Goal: Use online tool/utility: Utilize a website feature to perform a specific function

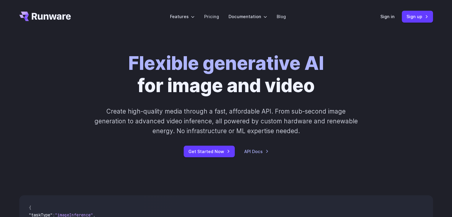
click at [390, 12] on div "Sign in Sign up" at bounding box center [406, 17] width 53 height 12
click at [389, 16] on link "Sign in" at bounding box center [387, 16] width 14 height 7
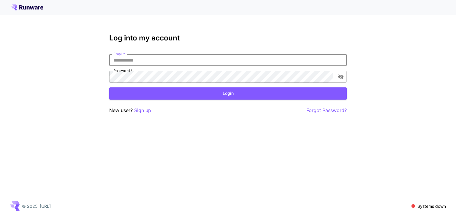
click at [265, 61] on input "Email   *" at bounding box center [228, 60] width 238 height 12
click at [109, 87] on button "Login" at bounding box center [228, 93] width 238 height 12
type input "**********"
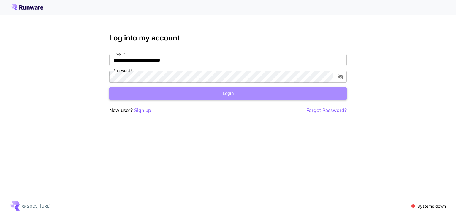
click at [219, 94] on button "Login" at bounding box center [228, 93] width 238 height 12
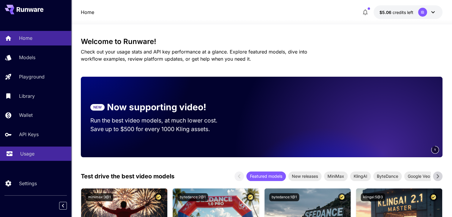
click at [37, 152] on div "Usage" at bounding box center [43, 153] width 46 height 7
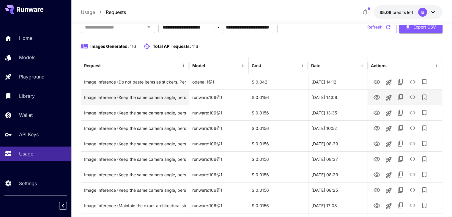
scroll to position [42, 0]
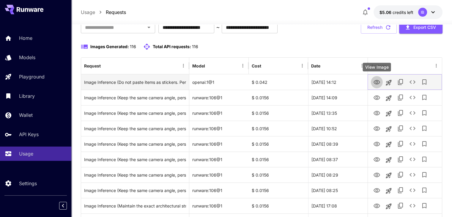
click at [373, 80] on icon "View Image" at bounding box center [376, 82] width 7 height 7
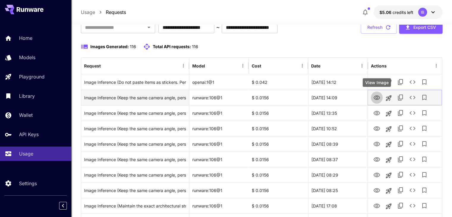
click at [376, 99] on icon "View Image" at bounding box center [376, 97] width 7 height 4
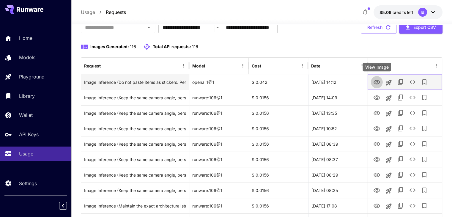
click at [379, 82] on icon "View Image" at bounding box center [376, 82] width 7 height 4
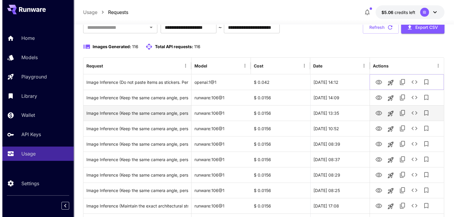
scroll to position [0, 0]
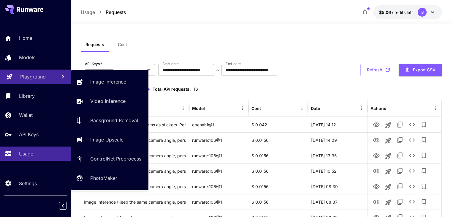
click at [34, 78] on p "Playground" at bounding box center [33, 76] width 26 height 7
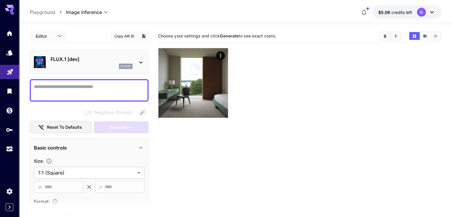
click at [122, 66] on p "flux1d" at bounding box center [126, 66] width 10 height 4
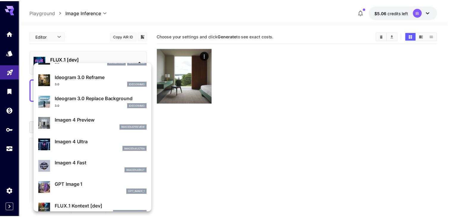
scroll to position [305, 0]
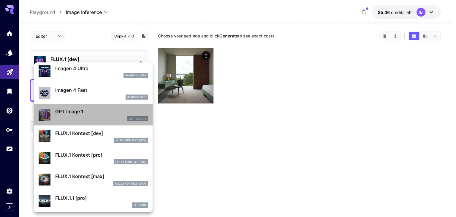
click at [100, 118] on div "gpt_image_1" at bounding box center [101, 118] width 93 height 5
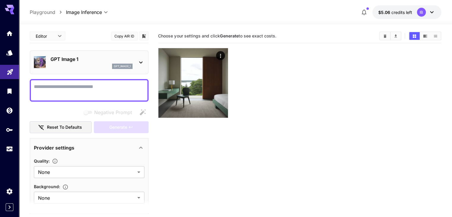
click at [281, 102] on div at bounding box center [299, 83] width 283 height 70
click at [7, 151] on icon "Usage" at bounding box center [10, 146] width 7 height 7
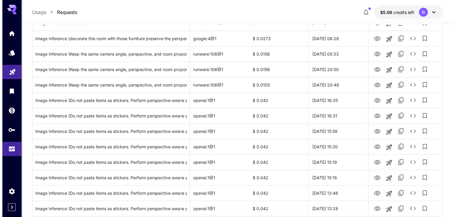
scroll to position [255, 0]
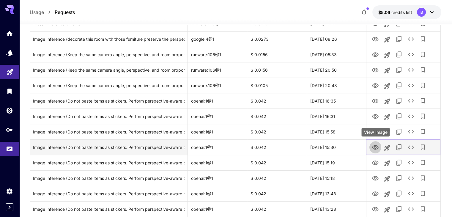
click at [373, 148] on icon "View Image" at bounding box center [375, 147] width 7 height 4
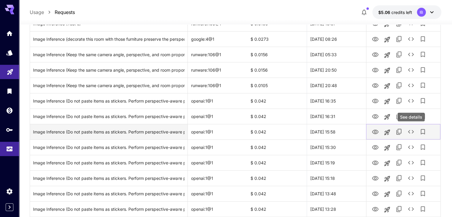
click at [411, 130] on icon "See details" at bounding box center [410, 131] width 7 height 7
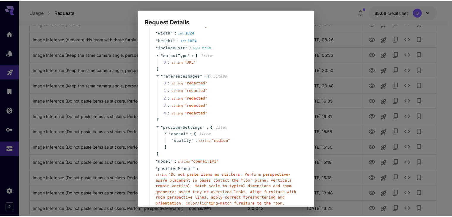
scroll to position [98, 0]
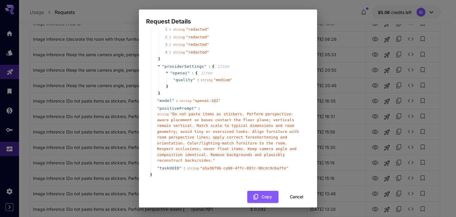
click at [384, 146] on div "Request Details { 12 item s " taskType " : string " imageInference " " numberRe…" at bounding box center [228, 108] width 456 height 217
click at [389, 130] on div "Request Details { 12 item s " taskType " : string " imageInference " " numberRe…" at bounding box center [228, 108] width 456 height 217
click at [298, 191] on button "Cancel" at bounding box center [296, 197] width 27 height 12
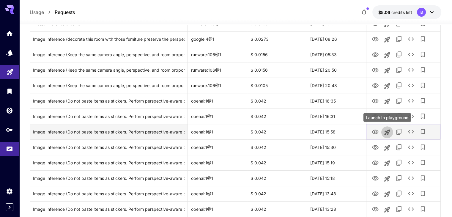
click at [386, 131] on icon "Launch in playground" at bounding box center [387, 132] width 6 height 6
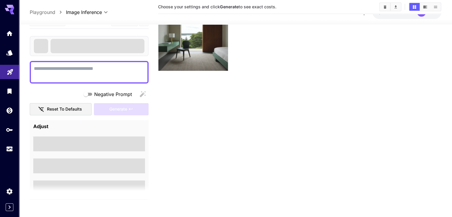
type textarea "**********"
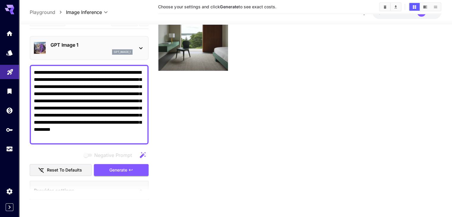
scroll to position [47, 0]
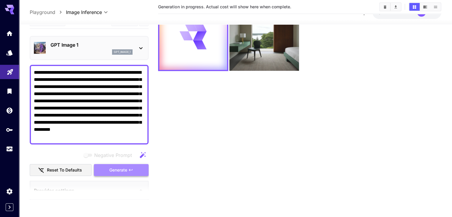
click at [122, 168] on span "Generate" at bounding box center [118, 169] width 18 height 7
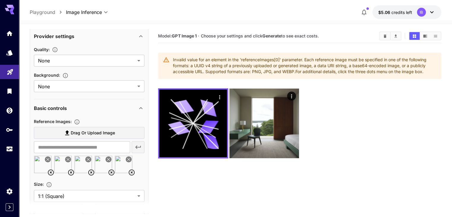
scroll to position [172, 0]
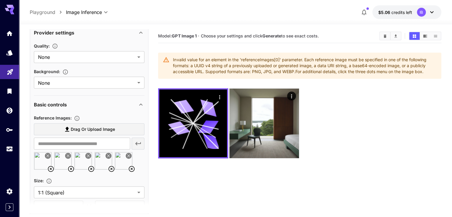
click at [110, 167] on icon at bounding box center [111, 168] width 7 height 7
click at [94, 168] on icon at bounding box center [91, 169] width 6 height 6
click at [74, 167] on icon at bounding box center [70, 168] width 7 height 7
click at [51, 169] on icon at bounding box center [51, 169] width 6 height 6
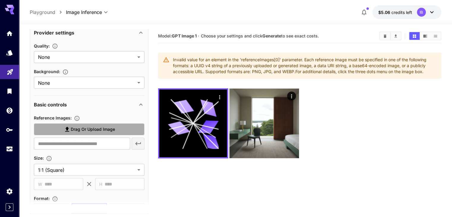
click at [88, 130] on span "Drag or upload image" at bounding box center [93, 129] width 44 height 7
click at [0, 0] on input "Drag or upload image" at bounding box center [0, 0] width 0 height 0
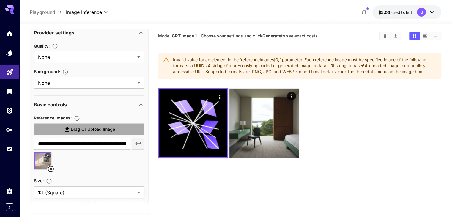
click at [85, 131] on span "Drag or upload image" at bounding box center [93, 129] width 44 height 7
click at [0, 0] on input "Drag or upload image" at bounding box center [0, 0] width 0 height 0
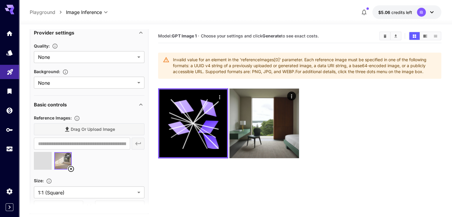
type input "**********"
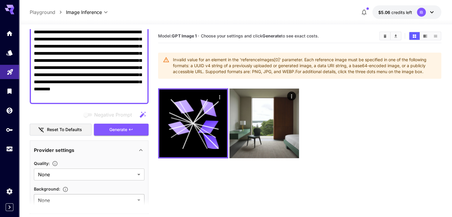
scroll to position [52, 0]
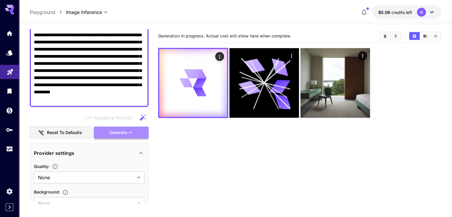
click at [116, 138] on button "Generate" at bounding box center [121, 133] width 55 height 12
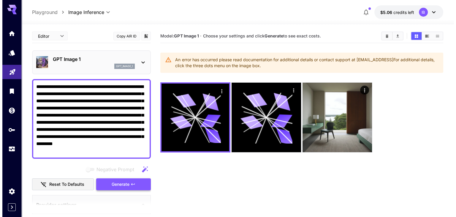
scroll to position [135, 0]
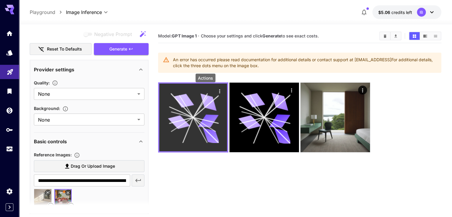
click at [217, 91] on icon "Actions" at bounding box center [220, 91] width 6 height 6
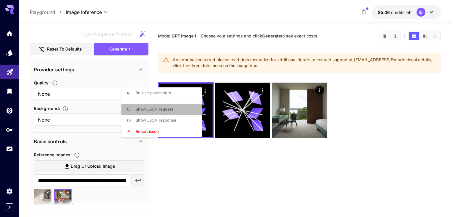
click at [177, 109] on li "Show JSON request" at bounding box center [164, 109] width 84 height 11
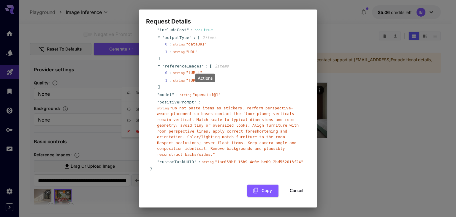
scroll to position [0, 0]
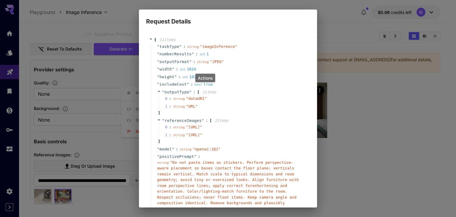
click at [392, 68] on div "Request Details { 11 item s " taskType " : string " imageInference " " numberRe…" at bounding box center [228, 108] width 456 height 217
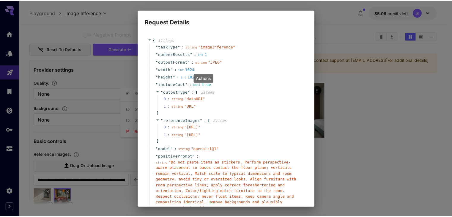
scroll to position [72, 0]
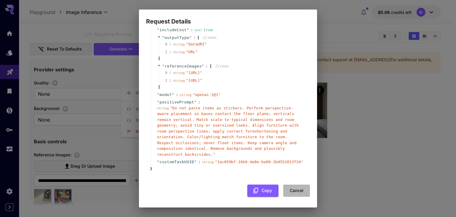
click at [296, 187] on button "Cancel" at bounding box center [296, 190] width 27 height 12
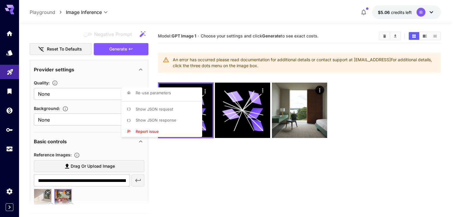
click at [364, 106] on div at bounding box center [228, 108] width 456 height 217
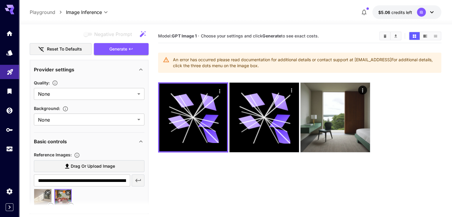
scroll to position [0, 0]
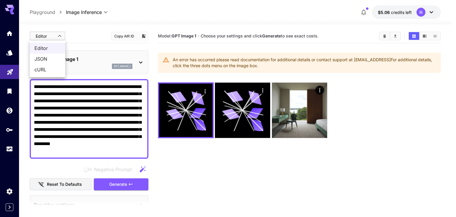
click at [53, 39] on body "**********" at bounding box center [228, 132] width 456 height 264
click at [51, 55] on li "JSON" at bounding box center [48, 58] width 36 height 11
type input "****"
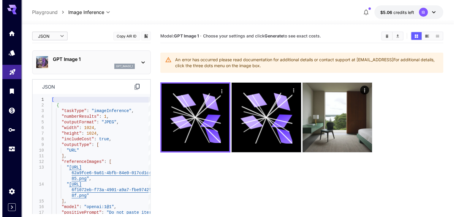
scroll to position [47, 0]
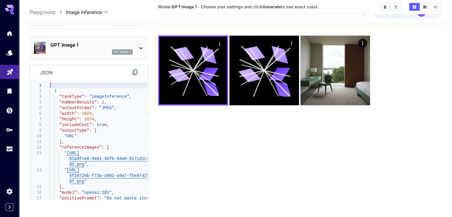
click at [131, 55] on div "GPT Image 1 gpt_image_1" at bounding box center [89, 48] width 111 height 18
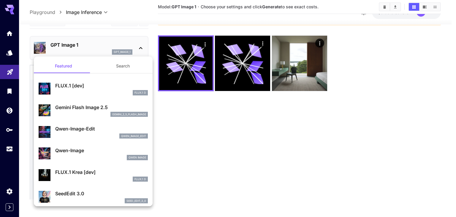
drag, startPoint x: 108, startPoint y: 85, endPoint x: 84, endPoint y: 176, distance: 93.8
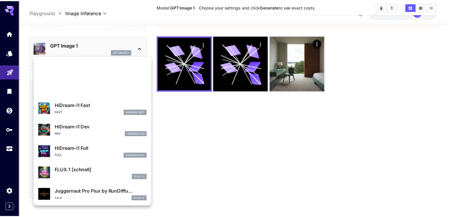
scroll to position [459, 0]
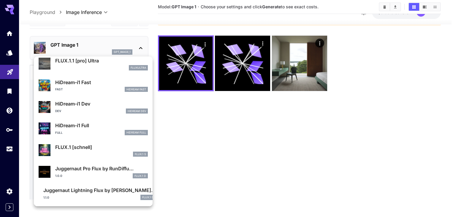
click at [217, 170] on div at bounding box center [228, 108] width 456 height 217
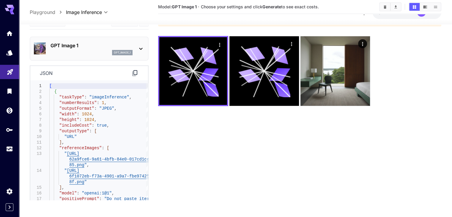
scroll to position [47, 0]
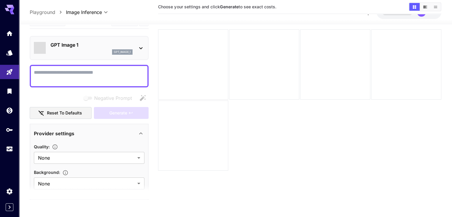
scroll to position [47, 0]
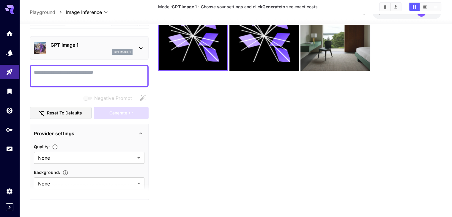
click at [73, 75] on textarea "Negative Prompt" at bounding box center [89, 76] width 111 height 14
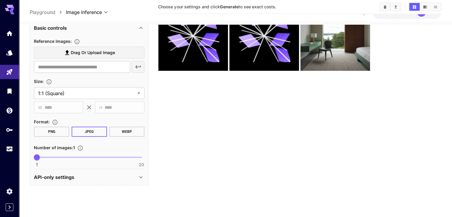
scroll to position [0, 0]
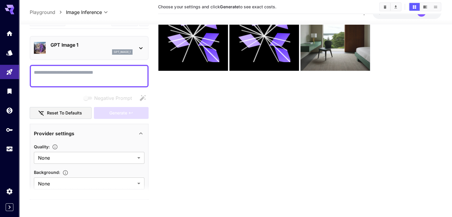
click at [74, 77] on textarea "Negative Prompt" at bounding box center [89, 76] width 111 height 14
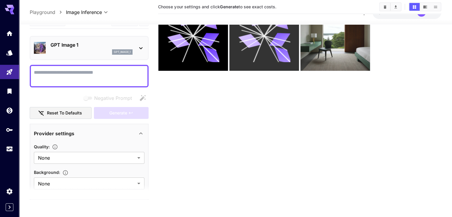
click at [243, 49] on icon at bounding box center [264, 36] width 52 height 52
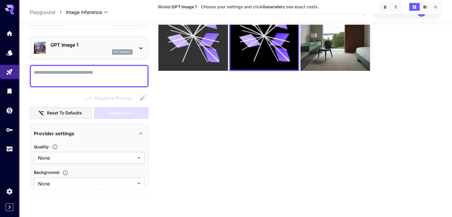
click at [195, 44] on icon at bounding box center [193, 36] width 52 height 52
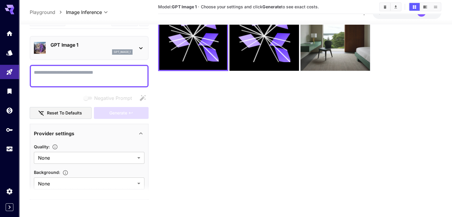
click at [124, 72] on textarea "Negative Prompt" at bounding box center [89, 76] width 111 height 14
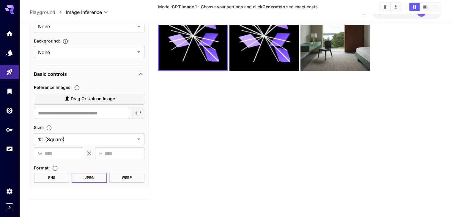
scroll to position [131, 0]
click at [81, 98] on span "Drag or upload image" at bounding box center [93, 98] width 44 height 7
click at [0, 0] on input "Drag or upload image" at bounding box center [0, 0] width 0 height 0
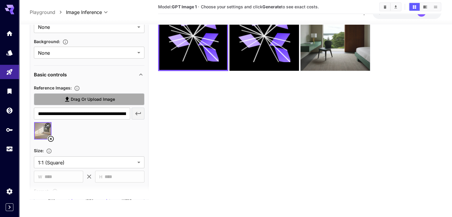
click at [125, 100] on label "Drag or upload image" at bounding box center [89, 99] width 111 height 12
click at [0, 0] on input "Drag or upload image" at bounding box center [0, 0] width 0 height 0
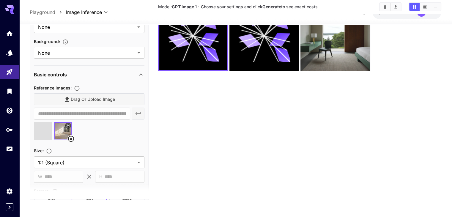
type input "**********"
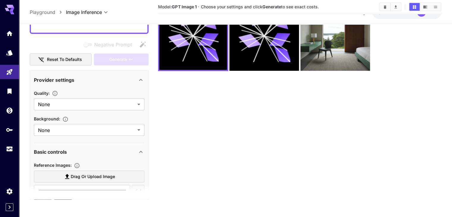
scroll to position [4, 0]
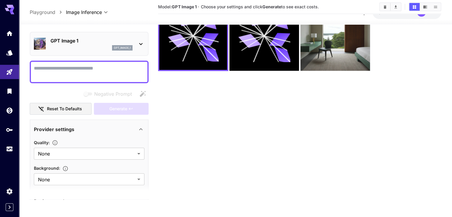
click at [116, 78] on textarea "Negative Prompt" at bounding box center [89, 71] width 111 height 14
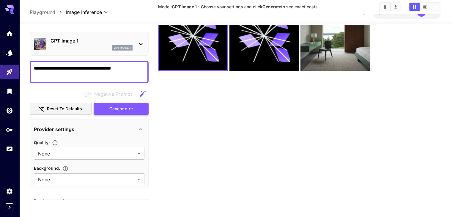
type textarea "**********"
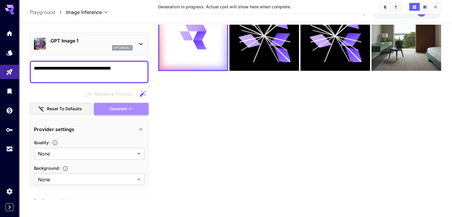
click at [109, 111] on button "Generate" at bounding box center [121, 108] width 55 height 12
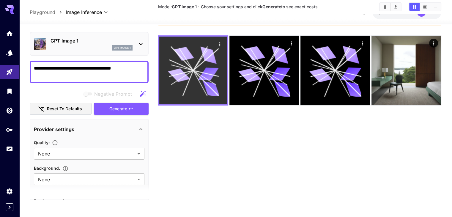
scroll to position [0, 0]
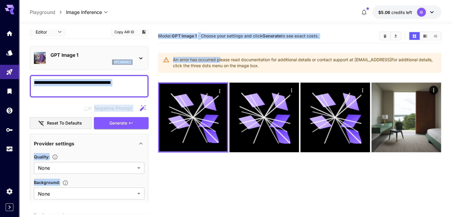
drag, startPoint x: 220, startPoint y: 62, endPoint x: 61, endPoint y: 42, distance: 160.7
click at [61, 42] on main "**********" at bounding box center [235, 140] width 411 height 222
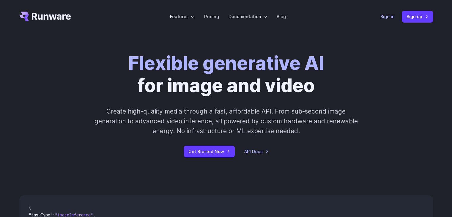
click at [394, 13] on link "Sign in" at bounding box center [387, 16] width 14 height 7
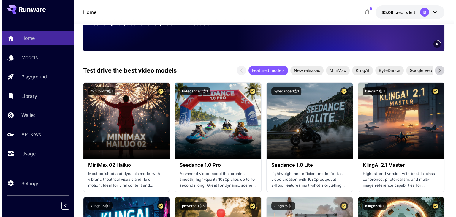
scroll to position [272, 0]
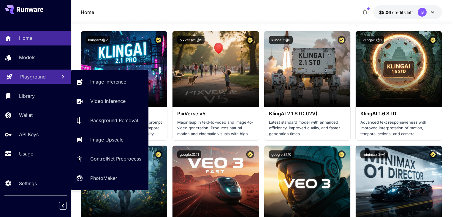
click at [37, 81] on link "Playground" at bounding box center [35, 77] width 71 height 15
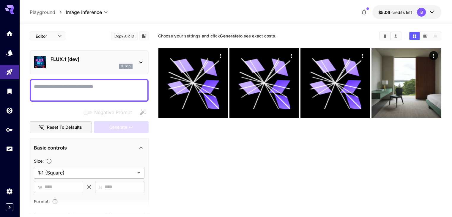
click at [198, 113] on section "Choose your settings and click Generate to see exact costs." at bounding box center [299, 137] width 283 height 217
click at [130, 60] on p "FLUX.1 [dev]" at bounding box center [92, 59] width 82 height 7
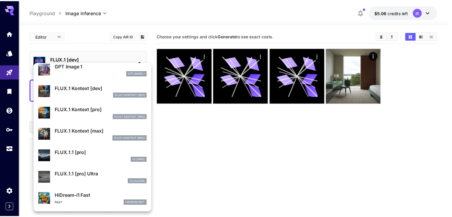
scroll to position [351, 0]
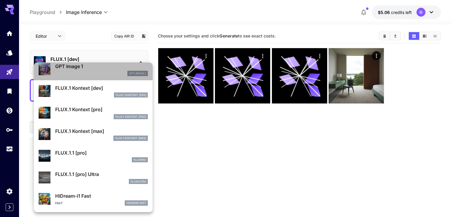
click at [116, 69] on p "GPT Image 1" at bounding box center [101, 66] width 93 height 7
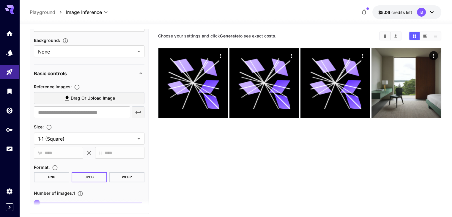
scroll to position [146, 0]
click at [83, 95] on span "Drag or upload image" at bounding box center [93, 98] width 44 height 7
click at [0, 0] on input "Drag or upload image" at bounding box center [0, 0] width 0 height 0
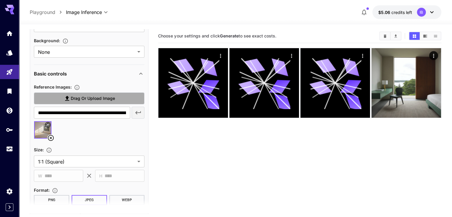
click at [123, 103] on label "Drag or upload image" at bounding box center [89, 98] width 111 height 12
click at [0, 0] on input "Drag or upload image" at bounding box center [0, 0] width 0 height 0
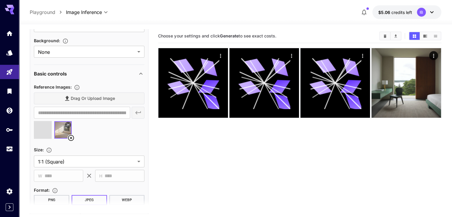
type input "**********"
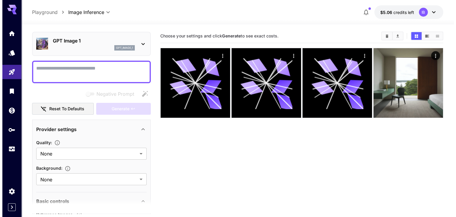
scroll to position [18, 0]
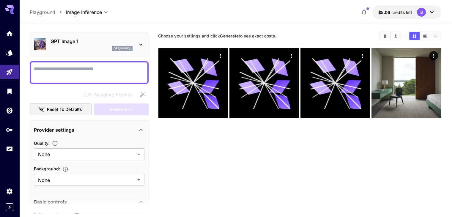
click at [120, 65] on textarea "Negative Prompt" at bounding box center [89, 72] width 111 height 14
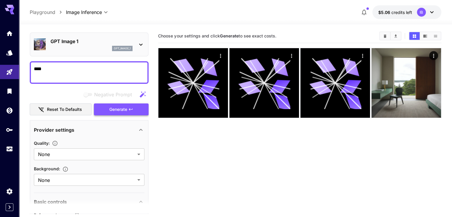
type textarea "****"
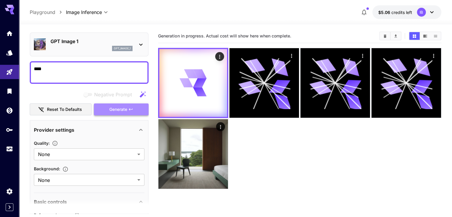
click at [107, 107] on button "Generate" at bounding box center [121, 109] width 55 height 12
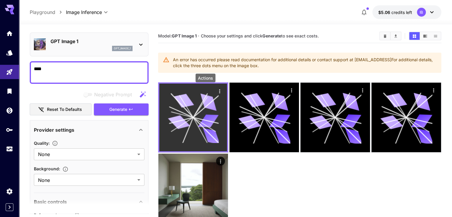
click at [215, 92] on div "Actions" at bounding box center [219, 90] width 9 height 9
click at [217, 91] on icon "Actions" at bounding box center [220, 91] width 6 height 6
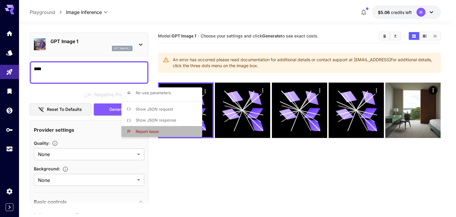
click at [169, 130] on li "Report issue" at bounding box center [164, 131] width 84 height 11
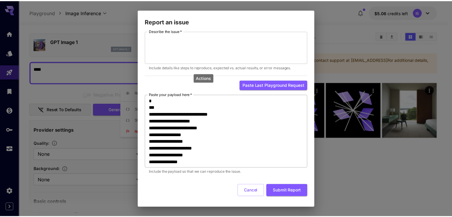
scroll to position [14, 0]
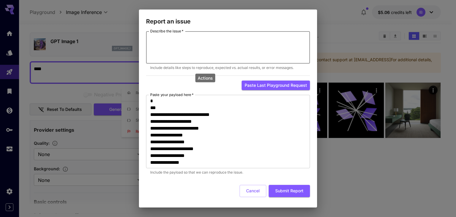
click at [238, 50] on textarea "Describe the issue   *" at bounding box center [228, 47] width 156 height 27
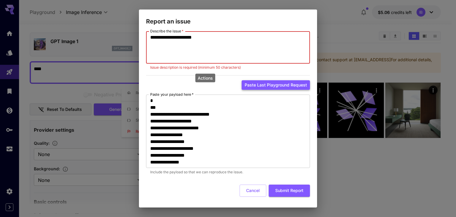
type textarea "**********"
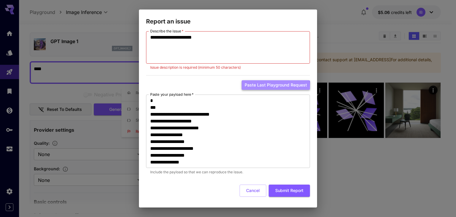
click at [248, 88] on button "Paste last playground request" at bounding box center [276, 85] width 68 height 10
type textarea "**********"
click at [276, 193] on button "Submit Report" at bounding box center [289, 190] width 41 height 12
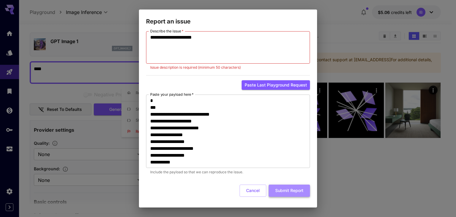
click at [276, 193] on button "Submit Report" at bounding box center [289, 190] width 41 height 12
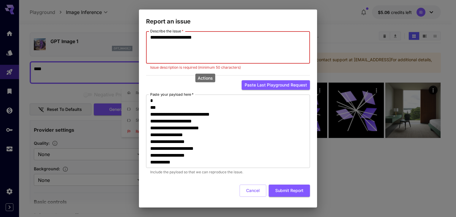
click at [223, 51] on textarea "**********" at bounding box center [228, 47] width 156 height 27
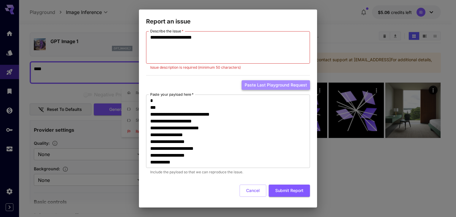
click at [250, 83] on button "Paste last playground request" at bounding box center [276, 85] width 68 height 10
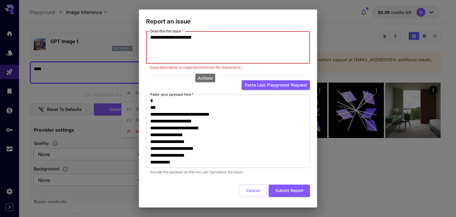
click at [209, 42] on textarea "**********" at bounding box center [228, 47] width 156 height 27
click at [367, 35] on div "**********" at bounding box center [228, 108] width 456 height 217
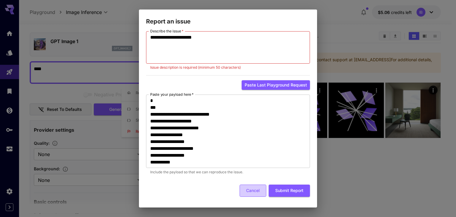
click at [246, 190] on button "Cancel" at bounding box center [253, 190] width 27 height 12
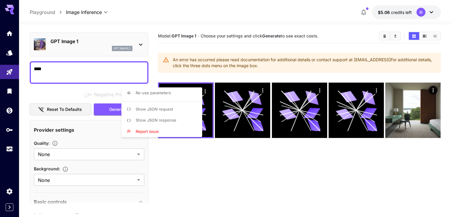
drag, startPoint x: 278, startPoint y: 13, endPoint x: 278, endPoint y: 32, distance: 19.0
click at [278, 32] on div at bounding box center [228, 108] width 456 height 217
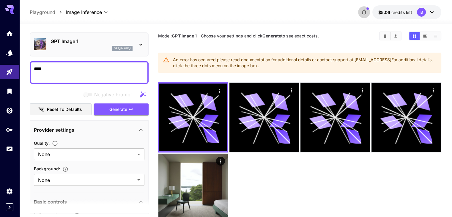
click at [366, 8] on button "button" at bounding box center [364, 12] width 12 height 12
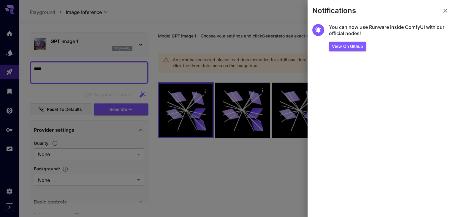
click at [262, 163] on div at bounding box center [228, 108] width 456 height 217
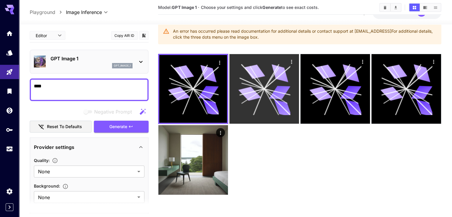
scroll to position [29, 0]
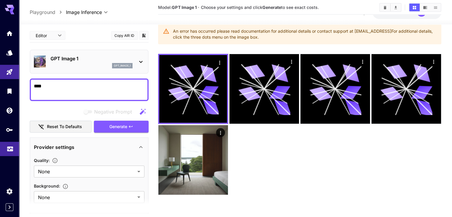
click at [7, 153] on body "**********" at bounding box center [226, 103] width 452 height 264
click at [9, 150] on icon "Usage" at bounding box center [10, 148] width 6 height 3
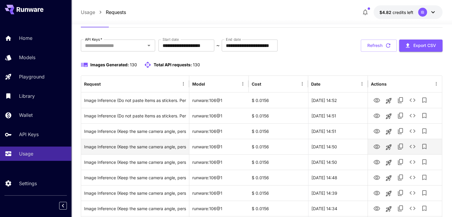
scroll to position [24, 0]
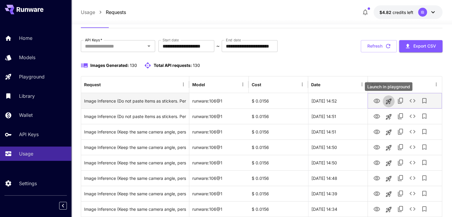
click at [390, 99] on icon "Launch in playground" at bounding box center [389, 101] width 6 height 6
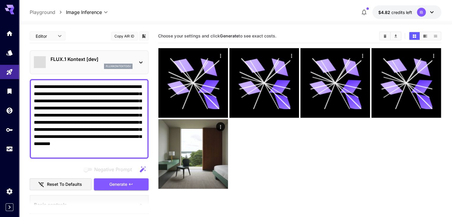
type input "*******"
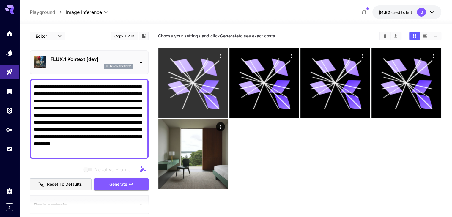
click at [201, 97] on div at bounding box center [193, 83] width 70 height 70
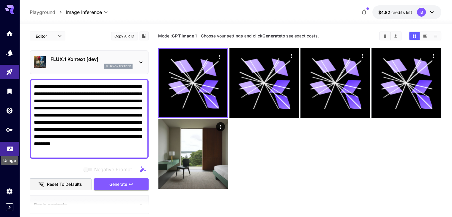
click at [10, 148] on icon "Usage" at bounding box center [10, 146] width 6 height 3
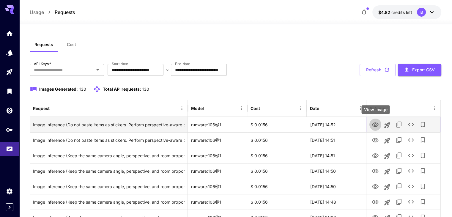
click at [376, 125] on icon "View Image" at bounding box center [375, 124] width 7 height 4
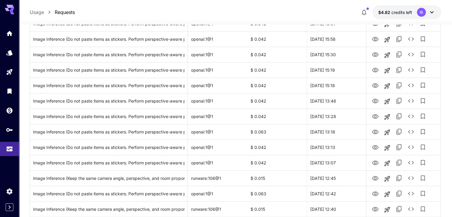
scroll to position [564, 0]
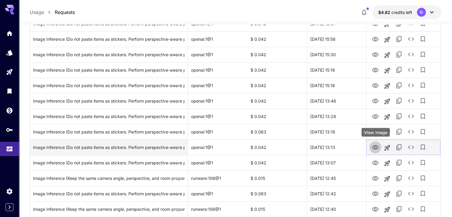
click at [374, 148] on icon "View Image" at bounding box center [375, 147] width 7 height 4
click at [389, 149] on icon "Launch in playground" at bounding box center [387, 147] width 7 height 7
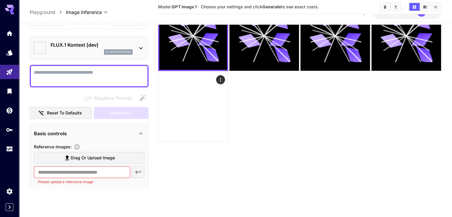
type textarea "**********"
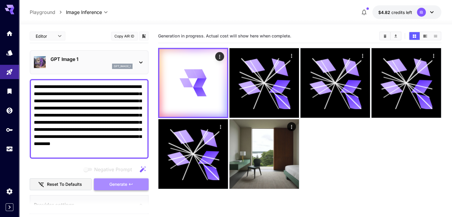
click at [131, 181] on button "Generate" at bounding box center [121, 184] width 55 height 12
